Goal: Task Accomplishment & Management: Manage account settings

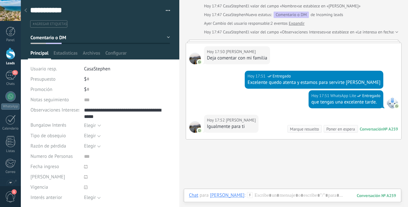
drag, startPoint x: 11, startPoint y: 74, endPoint x: 10, endPoint y: 59, distance: 15.4
click at [11, 74] on div "21" at bounding box center [10, 75] width 10 height 9
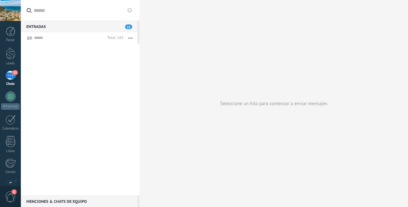
click at [10, 55] on div at bounding box center [11, 54] width 10 height 12
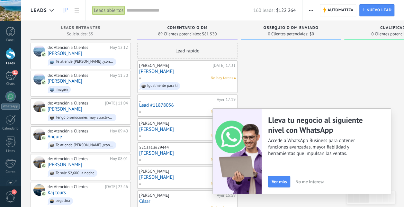
click at [10, 33] on div at bounding box center [11, 32] width 10 height 10
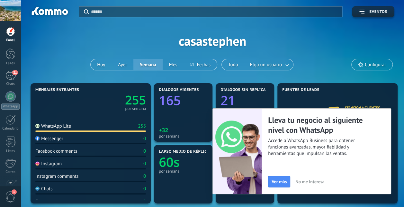
click at [13, 55] on div at bounding box center [11, 54] width 10 height 12
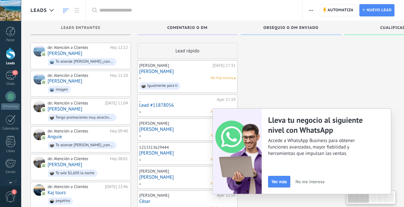
click at [10, 77] on div "21" at bounding box center [10, 75] width 10 height 9
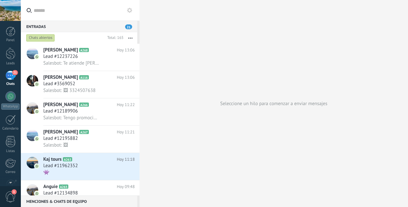
click at [12, 99] on div at bounding box center [10, 96] width 10 height 10
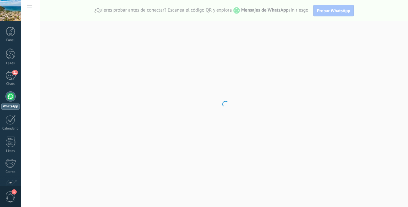
click at [13, 79] on div "21" at bounding box center [10, 75] width 10 height 9
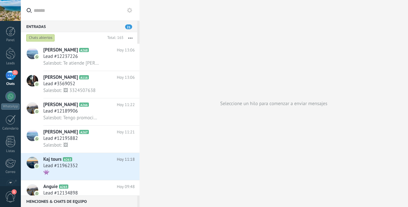
click at [10, 58] on div at bounding box center [11, 54] width 10 height 12
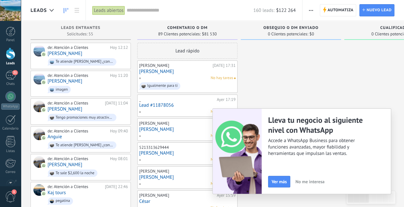
click at [48, 13] on div at bounding box center [51, 10] width 11 height 13
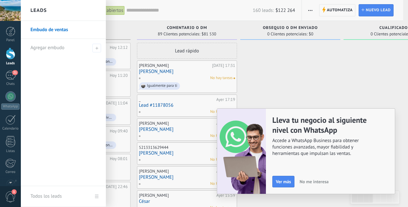
click at [48, 13] on div "Leads" at bounding box center [63, 10] width 85 height 21
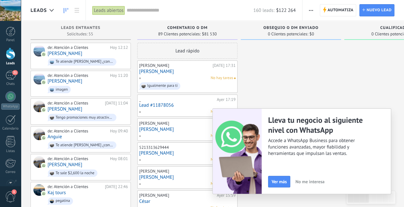
click at [140, 8] on input "text" at bounding box center [190, 10] width 127 height 7
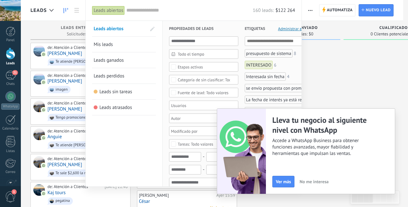
click at [177, 52] on div "Todo el tiempo" at bounding box center [203, 54] width 69 height 10
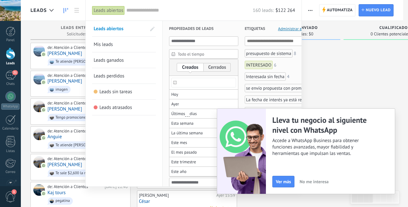
click at [174, 83] on icon at bounding box center [175, 83] width 4 height 4
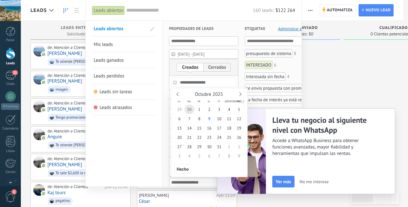
click at [188, 108] on span "30" at bounding box center [190, 109] width 10 height 9
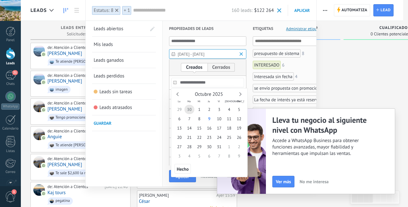
type input "**********"
drag, startPoint x: 239, startPoint y: 111, endPoint x: 183, endPoint y: 166, distance: 78.3
click at [183, 167] on span "Hecho" at bounding box center [183, 169] width 12 height 4
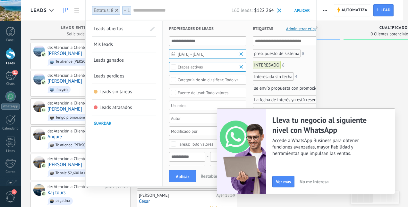
click at [184, 173] on button "Aplicar" at bounding box center [182, 176] width 27 height 12
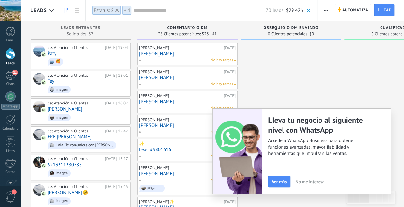
click at [118, 9] on div at bounding box center [117, 10] width 6 height 6
click at [149, 12] on div at bounding box center [147, 10] width 6 height 6
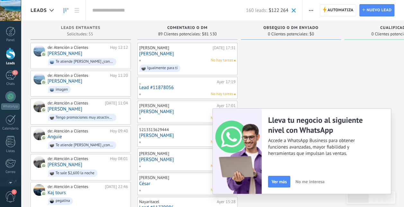
click at [158, 8] on input "text" at bounding box center [168, 10] width 153 height 7
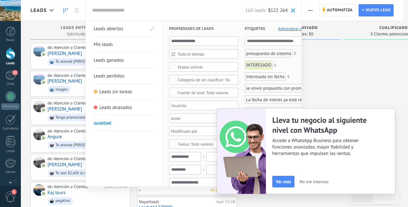
click at [6, 119] on div at bounding box center [10, 120] width 10 height 10
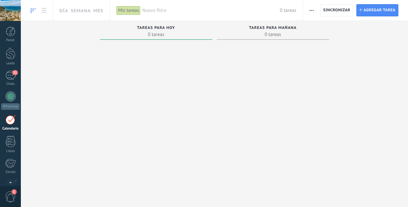
scroll to position [18, 0]
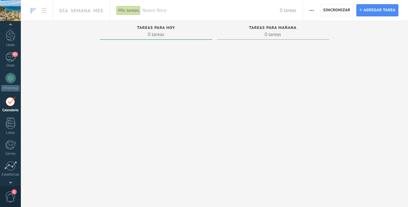
click at [46, 13] on link at bounding box center [44, 10] width 11 height 13
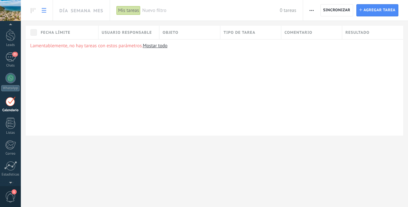
click at [30, 11] on link at bounding box center [33, 10] width 11 height 13
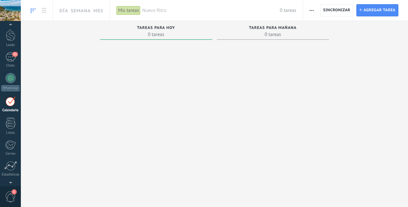
click at [9, 58] on div "21" at bounding box center [10, 56] width 10 height 9
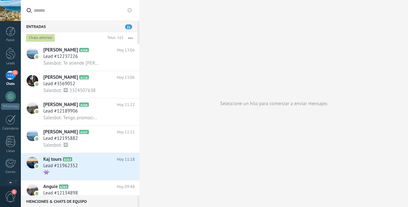
click at [10, 34] on div at bounding box center [11, 32] width 10 height 10
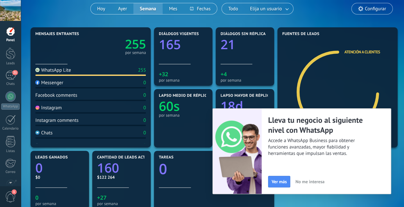
scroll to position [60, 0]
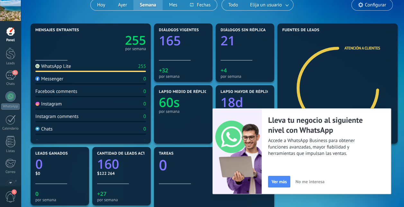
click at [316, 182] on span "No me interesa" at bounding box center [309, 181] width 29 height 4
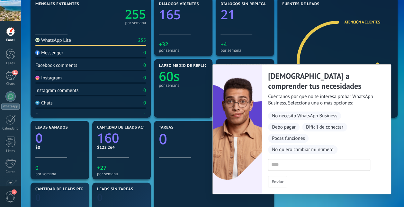
scroll to position [87, 0]
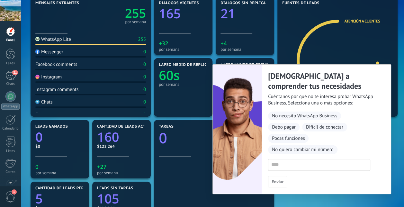
click at [15, 126] on link "Calendario" at bounding box center [10, 123] width 21 height 16
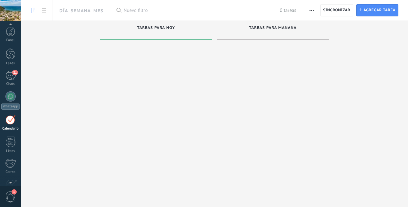
scroll to position [18, 0]
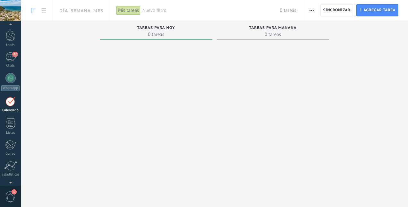
click at [9, 58] on div "22" at bounding box center [10, 56] width 10 height 9
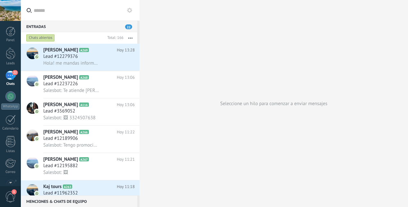
click at [6, 48] on div at bounding box center [11, 54] width 10 height 12
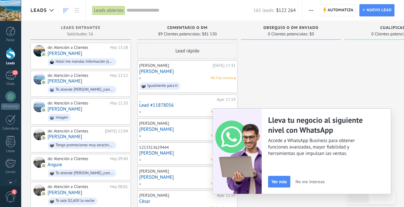
click at [69, 53] on link "[PERSON_NAME]" at bounding box center [65, 53] width 35 height 5
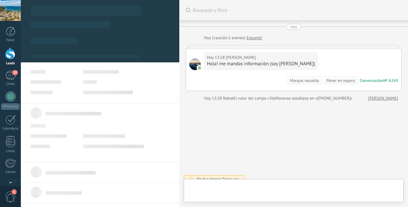
type textarea "***"
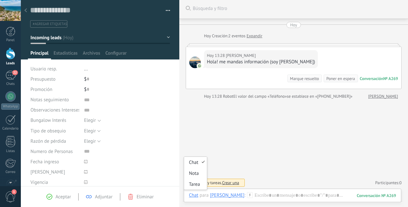
click at [193, 185] on div "Tarea" at bounding box center [195, 184] width 23 height 11
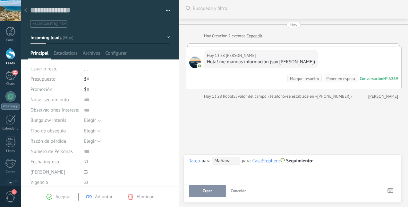
click at [227, 160] on span "Mañana" at bounding box center [226, 161] width 28 height 8
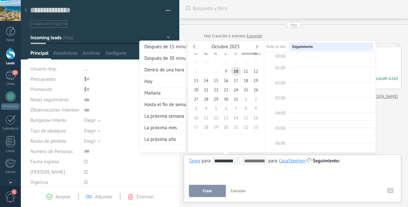
scroll to position [119, 0]
type input "**********"
click at [244, 73] on span "11" at bounding box center [246, 70] width 10 height 9
type input "**********"
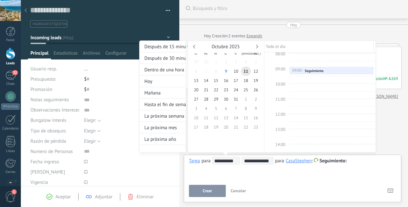
click at [380, 159] on div at bounding box center [204, 103] width 408 height 207
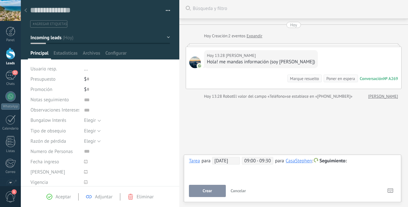
click at [374, 161] on div at bounding box center [293, 161] width 208 height 8
click at [216, 188] on button "Crear" at bounding box center [207, 191] width 37 height 12
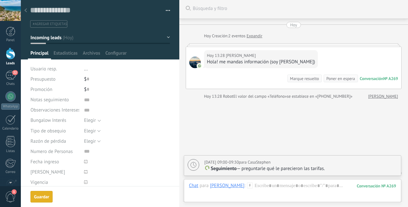
scroll to position [24, 0]
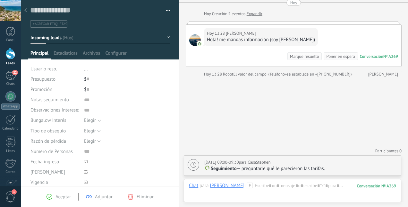
click at [12, 125] on link "Calendario" at bounding box center [10, 123] width 21 height 16
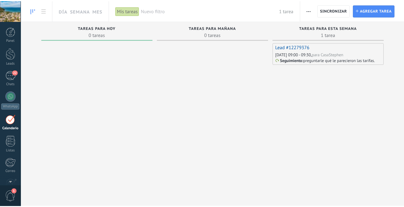
scroll to position [18, 0]
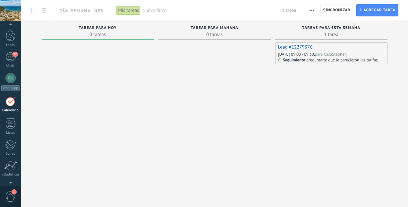
click at [9, 37] on div at bounding box center [11, 35] width 10 height 12
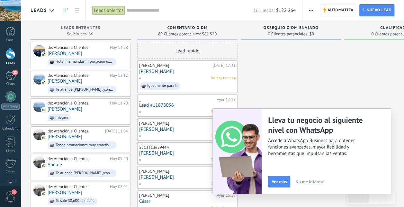
click at [10, 57] on div at bounding box center [11, 54] width 10 height 12
click at [58, 54] on link "[PERSON_NAME]" at bounding box center [65, 53] width 35 height 5
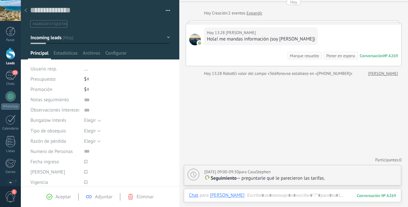
scroll to position [24, 0]
click at [4, 57] on link "Leads" at bounding box center [10, 57] width 21 height 18
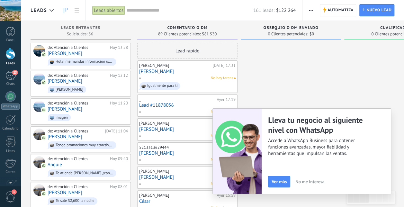
click at [10, 54] on div at bounding box center [11, 54] width 10 height 12
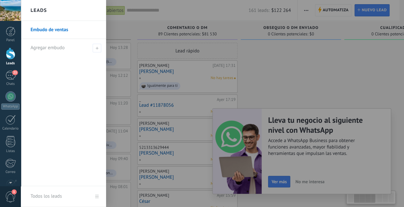
scroll to position [0, 118]
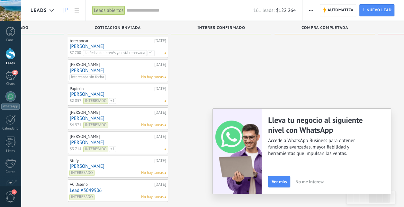
scroll to position [153, 0]
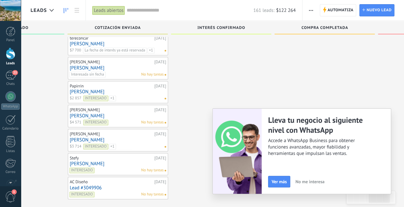
click at [13, 100] on div at bounding box center [10, 96] width 10 height 10
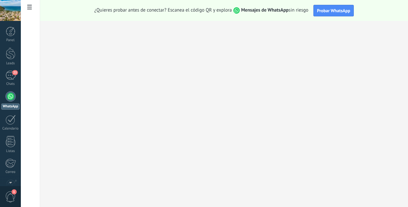
click at [7, 54] on div at bounding box center [11, 54] width 10 height 12
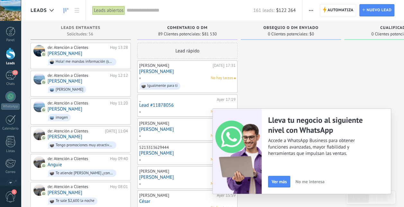
click at [89, 55] on div "de: Atención a Clientes [DATE] 13:28 [PERSON_NAME]! me mandas información (soy …" at bounding box center [88, 56] width 80 height 22
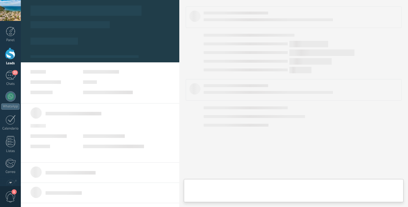
type textarea "***"
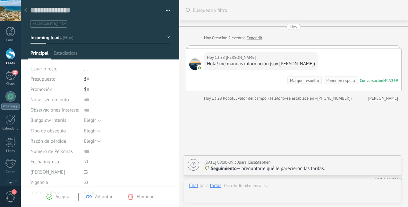
scroll to position [24, 0]
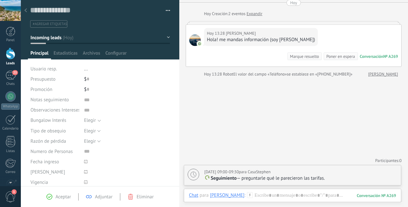
click at [247, 197] on icon at bounding box center [250, 195] width 6 height 6
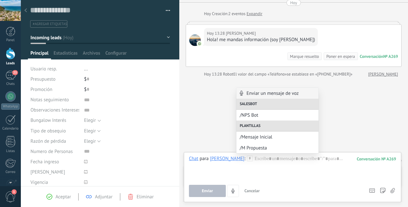
click at [262, 146] on span "/M Propuesta" at bounding box center [278, 148] width 76 height 6
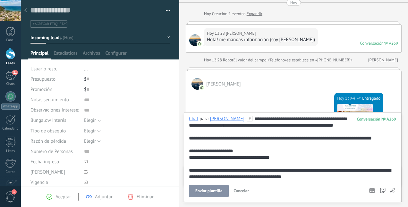
scroll to position [170, 0]
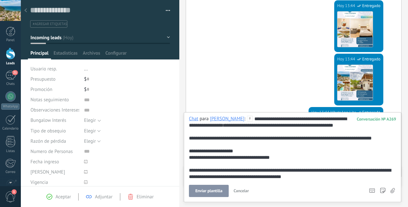
click at [11, 56] on div at bounding box center [11, 54] width 10 height 12
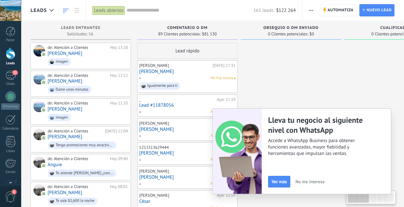
click at [10, 80] on div "21" at bounding box center [10, 75] width 10 height 9
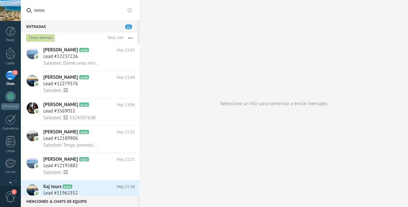
click at [10, 94] on div at bounding box center [10, 96] width 10 height 10
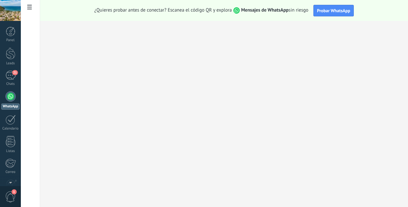
click at [11, 57] on div at bounding box center [11, 54] width 10 height 12
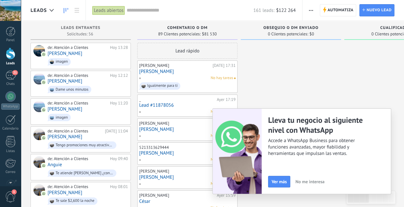
click at [141, 8] on input "text" at bounding box center [190, 10] width 127 height 7
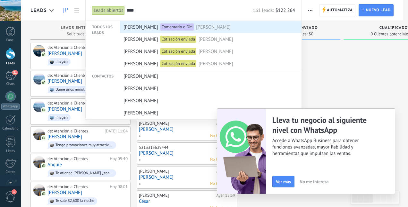
type input "****"
click at [136, 27] on span "[PERSON_NAME]" at bounding box center [141, 27] width 35 height 12
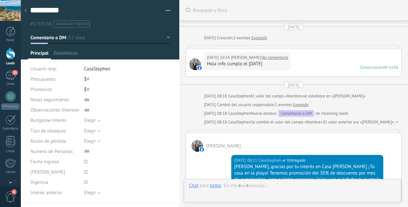
type textarea "***"
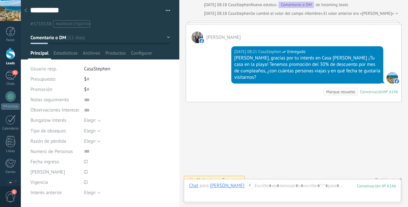
click at [7, 55] on div at bounding box center [11, 54] width 10 height 12
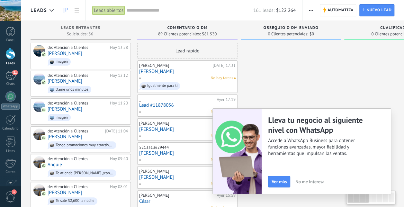
click at [142, 12] on input "text" at bounding box center [190, 10] width 127 height 7
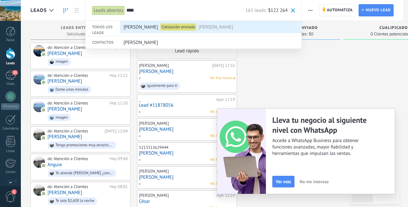
type input "****"
click at [130, 23] on span "[PERSON_NAME]" at bounding box center [141, 27] width 35 height 12
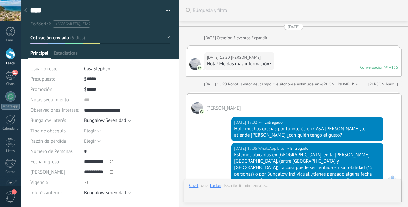
type textarea "**********"
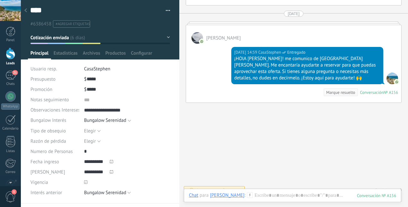
scroll to position [1476, 0]
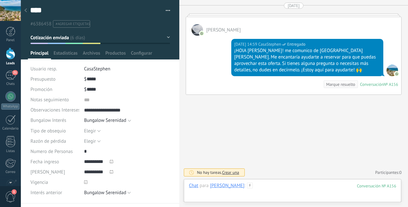
click at [235, 188] on div at bounding box center [292, 191] width 207 height 19
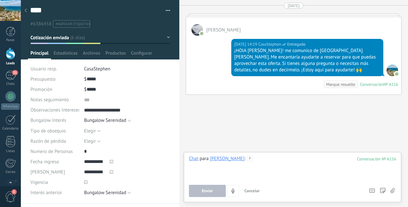
paste div
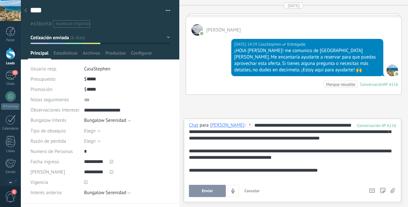
click at [240, 125] on div "**********" at bounding box center [293, 151] width 208 height 58
click at [204, 193] on span "Enviar" at bounding box center [207, 190] width 11 height 4
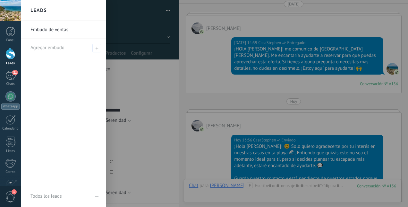
click at [10, 50] on div at bounding box center [11, 54] width 10 height 12
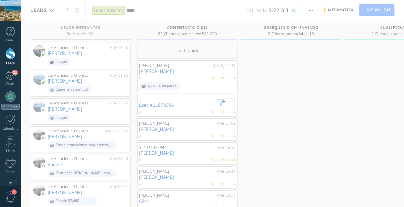
click at [10, 78] on div "21" at bounding box center [10, 75] width 10 height 9
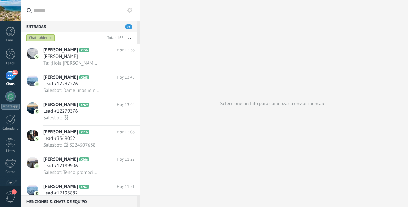
click at [13, 56] on div at bounding box center [11, 54] width 10 height 12
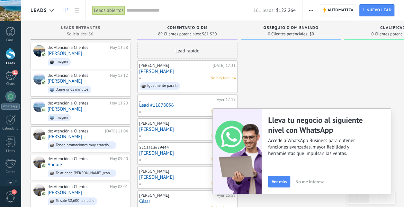
click at [12, 74] on div "21" at bounding box center [10, 75] width 10 height 9
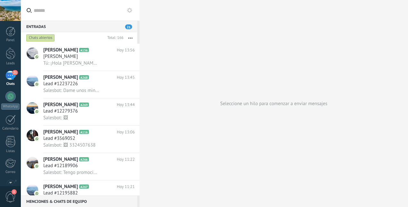
click at [11, 55] on div at bounding box center [11, 54] width 10 height 12
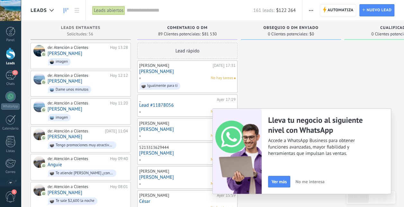
click at [84, 52] on div "de: Atención a Clientes [DATE] 13:28 [PERSON_NAME] imagen" at bounding box center [88, 56] width 80 height 22
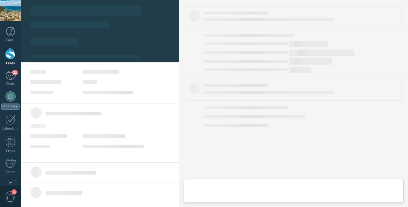
type textarea "***"
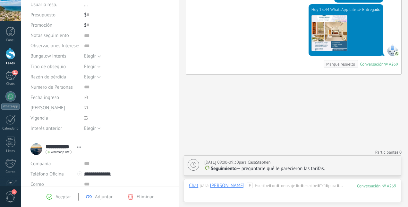
scroll to position [65, 0]
click at [96, 54] on div "Elegir" at bounding box center [90, 55] width 12 height 5
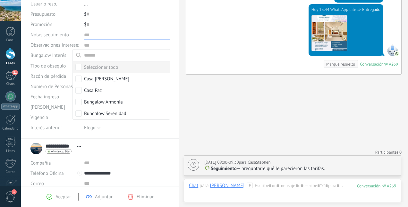
click at [115, 33] on textarea at bounding box center [127, 35] width 86 height 10
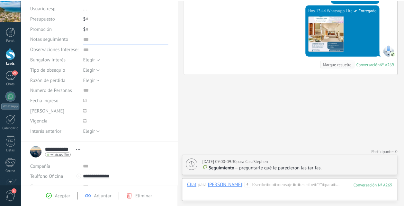
scroll to position [0, 0]
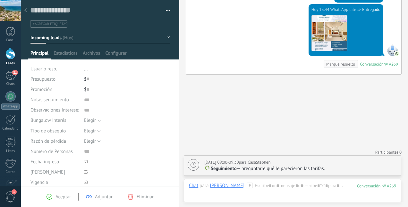
click at [69, 50] on span "Estadísticas" at bounding box center [66, 54] width 24 height 9
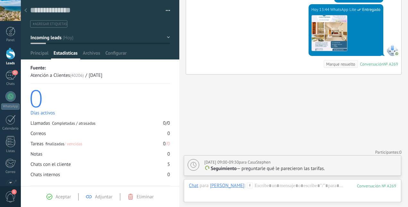
click at [85, 53] on span "Archivos" at bounding box center [91, 54] width 17 height 9
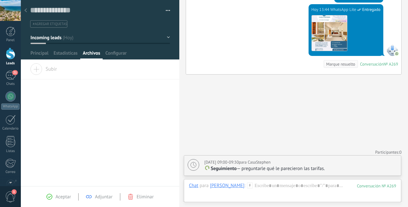
click at [112, 56] on span "Configurar" at bounding box center [115, 54] width 21 height 9
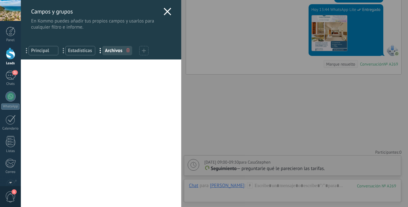
click at [34, 52] on span "Principal" at bounding box center [43, 51] width 25 height 6
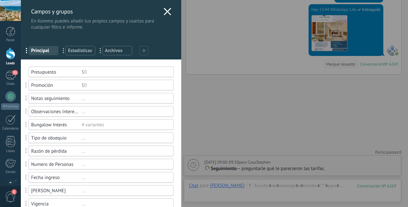
click at [21, 59] on div "Campos y grupos En Kommo puedes añadir tus propios campos y usarlos para cualqu…" at bounding box center [215, 103] width 388 height 207
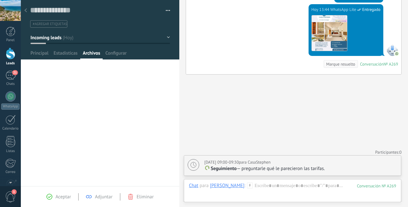
click at [11, 57] on div at bounding box center [11, 54] width 10 height 12
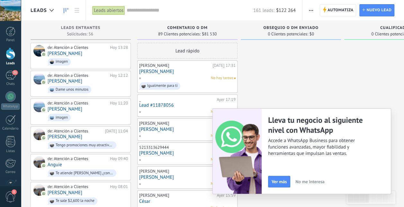
click at [8, 77] on div "21" at bounding box center [10, 75] width 10 height 9
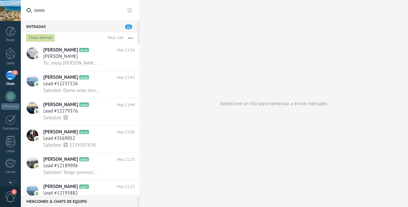
click at [11, 59] on div at bounding box center [11, 54] width 10 height 12
